Goal: Navigation & Orientation: Find specific page/section

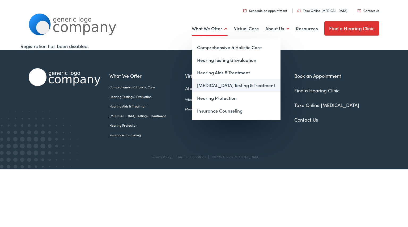
click at [217, 87] on link "[MEDICAL_DATA] Testing & Treatment" at bounding box center [236, 85] width 89 height 13
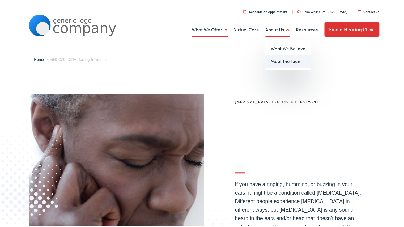
click at [277, 62] on link "Meet the Team" at bounding box center [288, 60] width 45 height 13
